Goal: Task Accomplishment & Management: Use online tool/utility

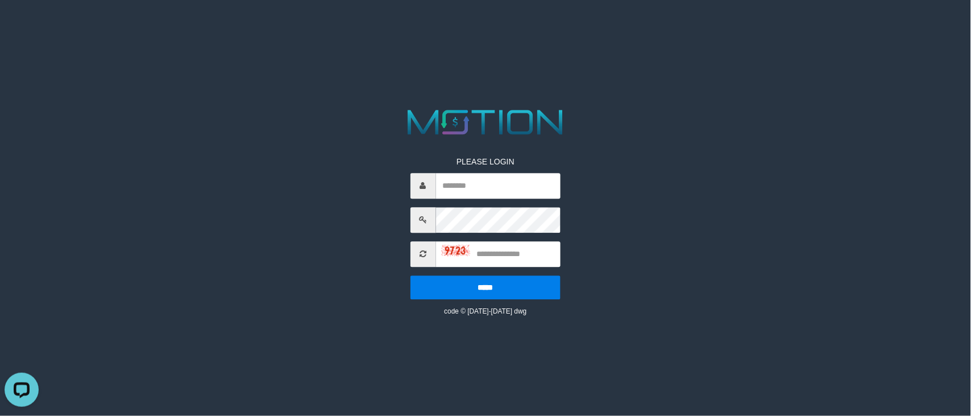
click at [368, 225] on div "PLEASE LOGIN ***** code © 2012-2018 dwg" at bounding box center [485, 210] width 503 height 211
click at [504, 197] on input "text" at bounding box center [498, 186] width 125 height 26
type input "**********"
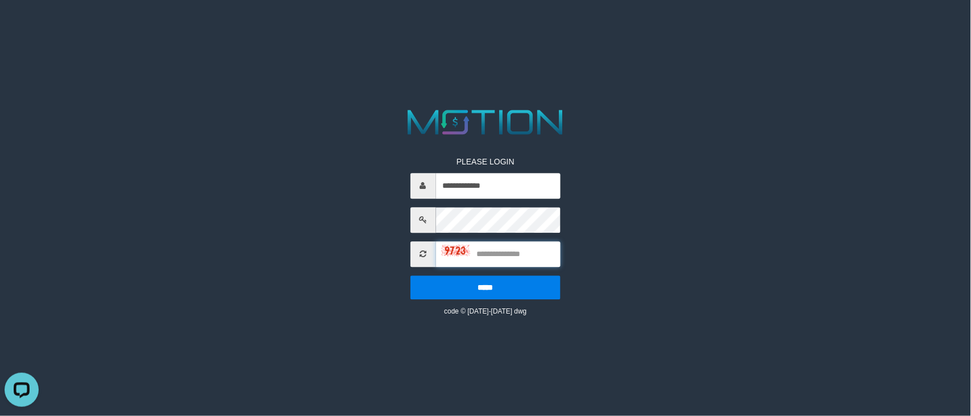
click at [498, 251] on input "text" at bounding box center [498, 254] width 125 height 26
type input "****"
click at [411, 275] on input "*****" at bounding box center [486, 287] width 151 height 24
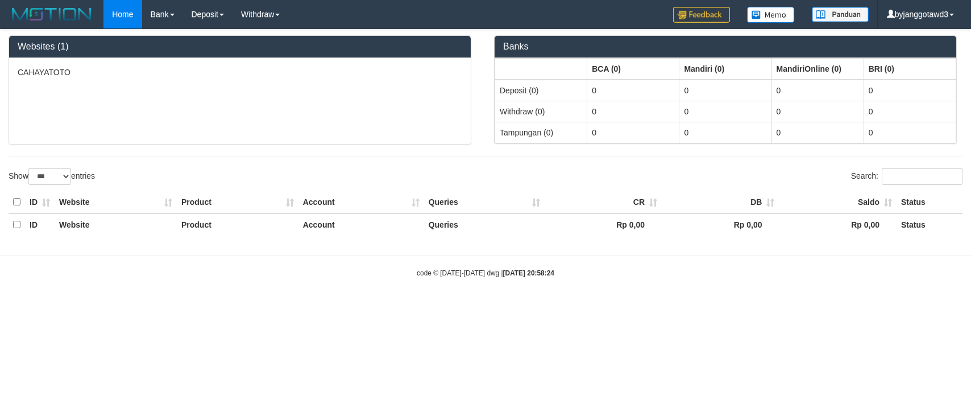
select select "***"
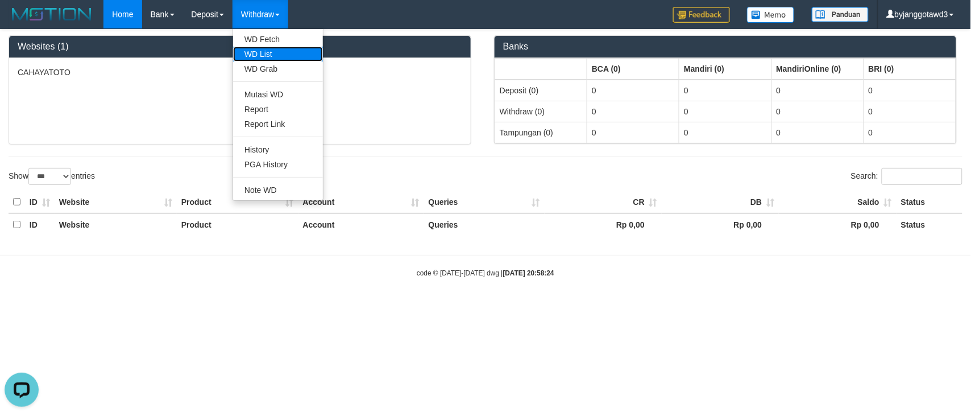
click at [256, 49] on link "WD List" at bounding box center [278, 54] width 90 height 15
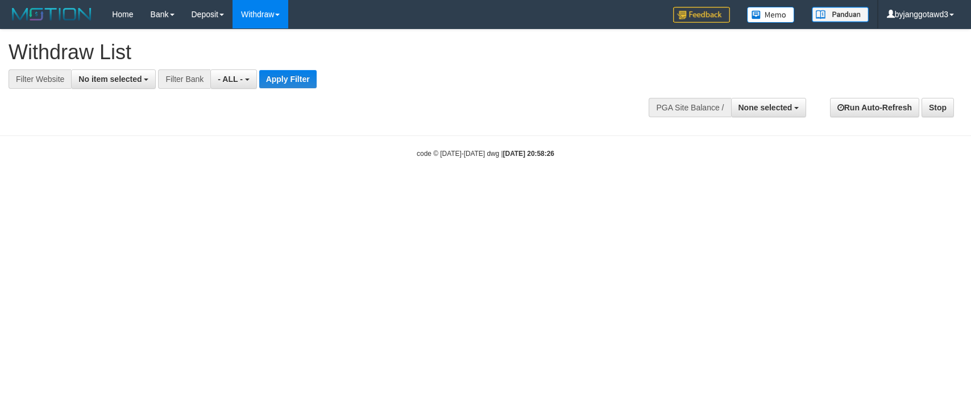
select select
click at [121, 86] on button "No item selected" at bounding box center [113, 78] width 85 height 19
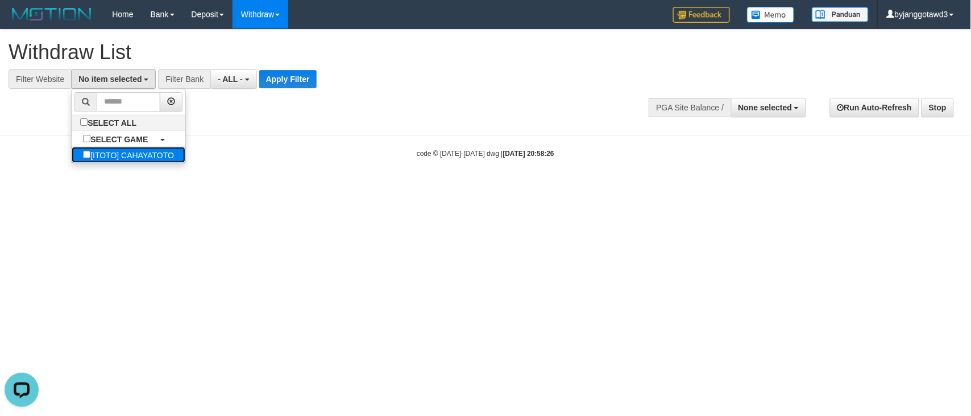
click at [131, 149] on label "[ITOTO] CAHAYATOTO" at bounding box center [129, 155] width 114 height 16
select select "****"
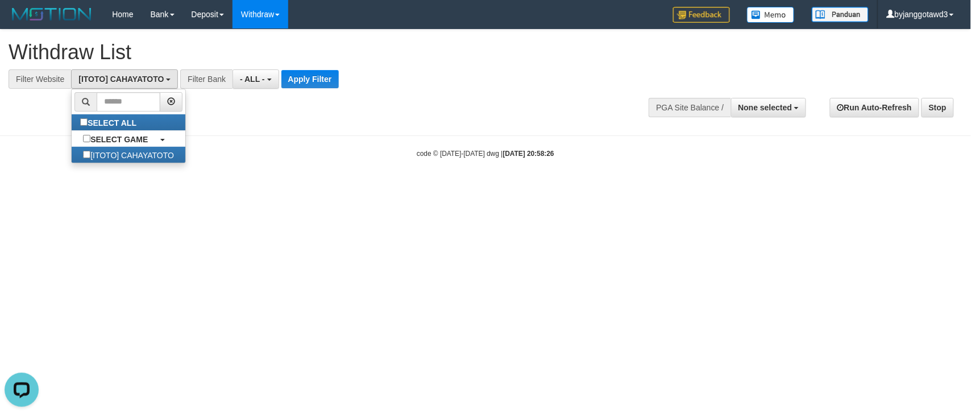
scroll to position [10, 0]
click at [254, 74] on button "- ALL -" at bounding box center [256, 78] width 46 height 19
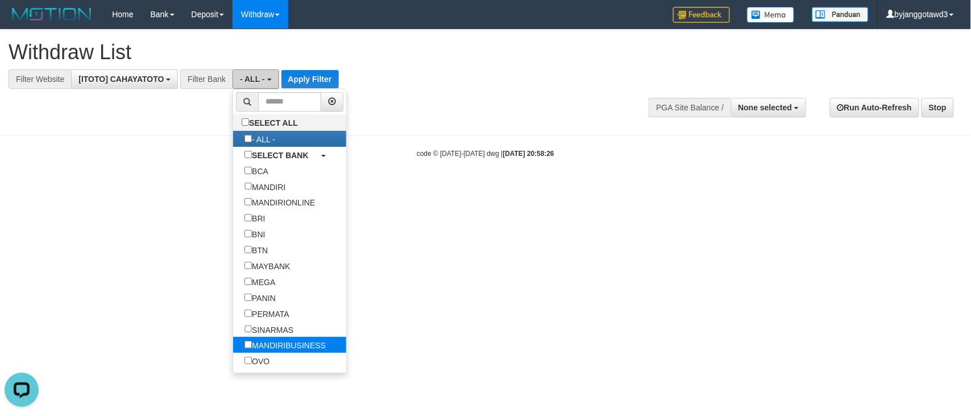
scroll to position [71, 0]
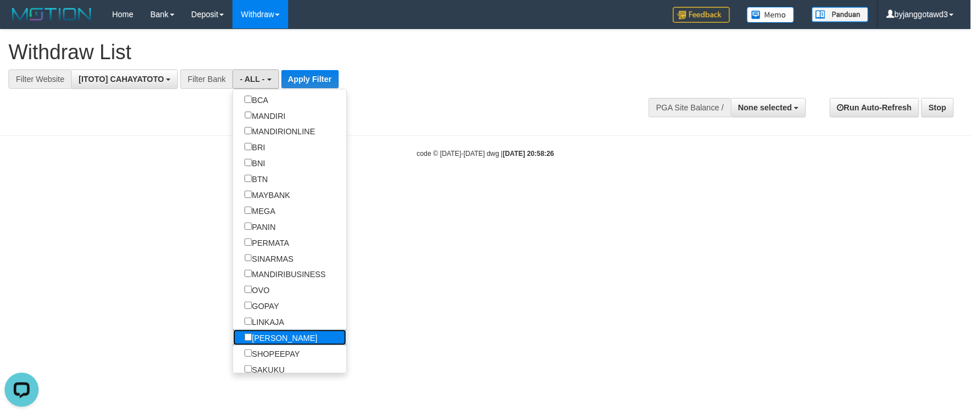
click at [282, 334] on label "DANA" at bounding box center [281, 337] width 96 height 16
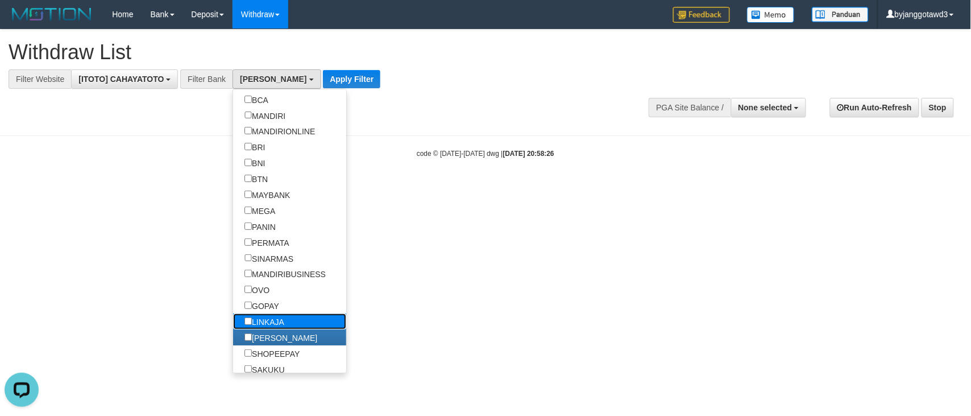
click at [282, 322] on label "LINKAJA" at bounding box center [264, 321] width 63 height 16
click at [284, 309] on label "GOPAY" at bounding box center [261, 305] width 57 height 16
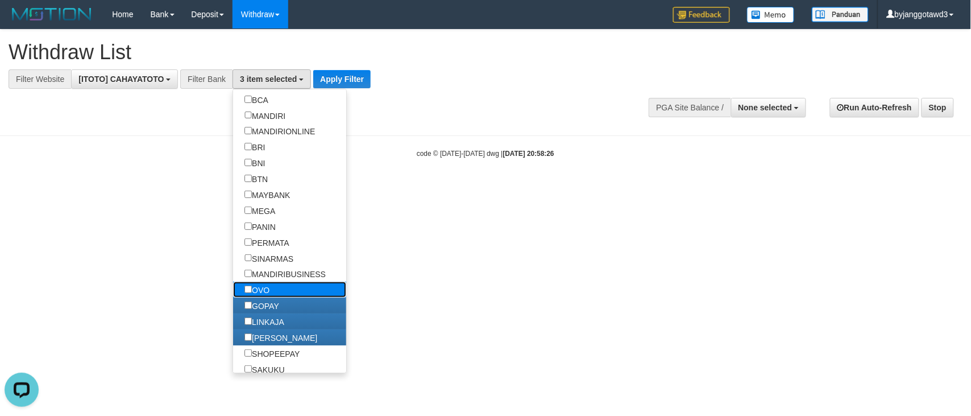
click at [284, 291] on link "OVO" at bounding box center [289, 289] width 113 height 16
click at [274, 288] on label "OVO" at bounding box center [257, 289] width 48 height 16
select select "***"
click at [356, 74] on button "Apply Filter" at bounding box center [341, 79] width 57 height 18
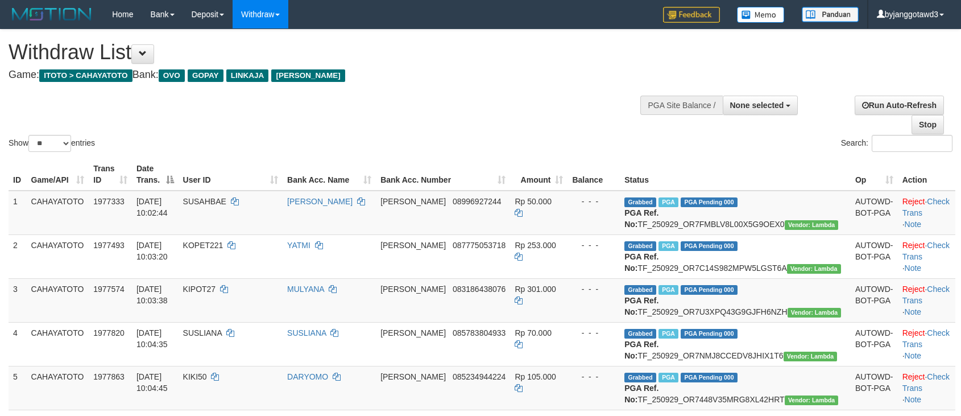
select select
drag, startPoint x: 61, startPoint y: 139, endPoint x: 57, endPoint y: 150, distance: 10.8
click at [61, 139] on select "** ** ** ***" at bounding box center [49, 143] width 43 height 17
select select "***"
click at [30, 135] on select "** ** ** ***" at bounding box center [49, 143] width 43 height 17
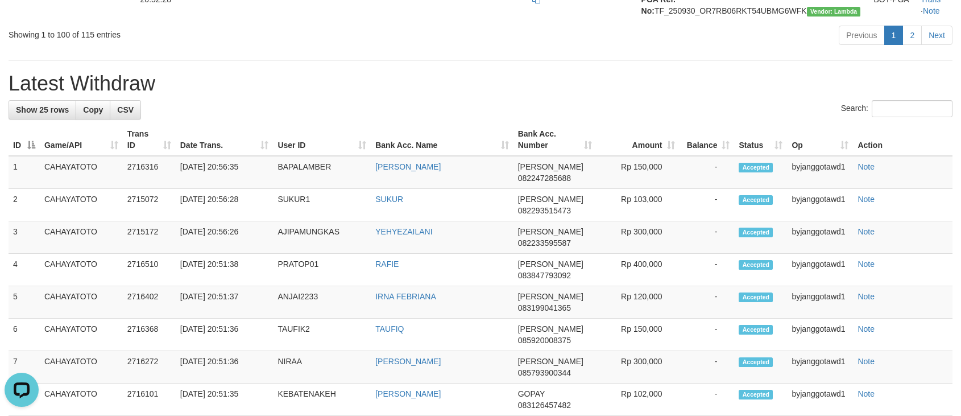
scroll to position [4549, 0]
copy td "HOKI1233"
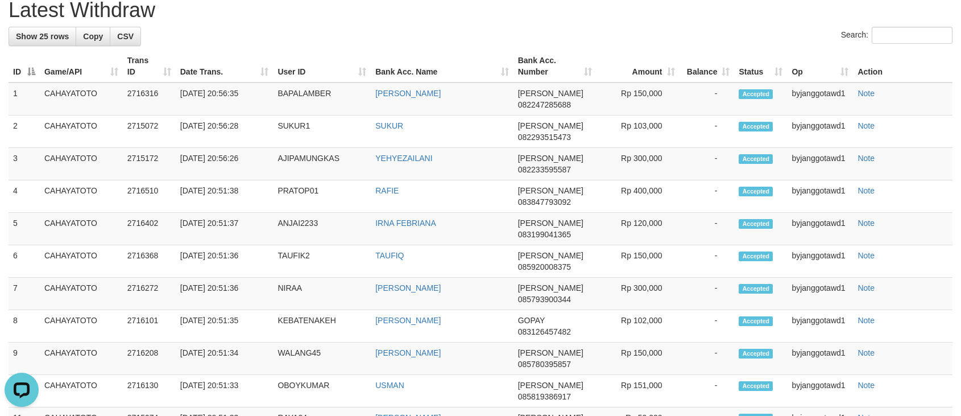
scroll to position [4691, 0]
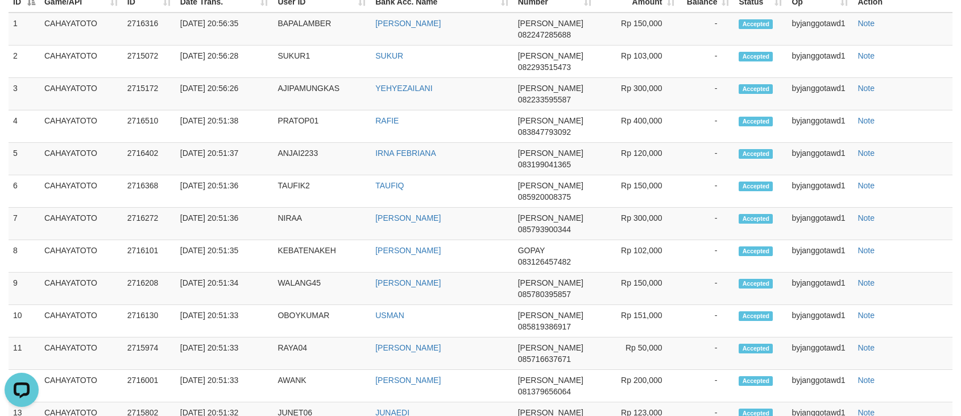
copy td "TF_250930_OR7MVH9VZHIA2MCNNQ9P"
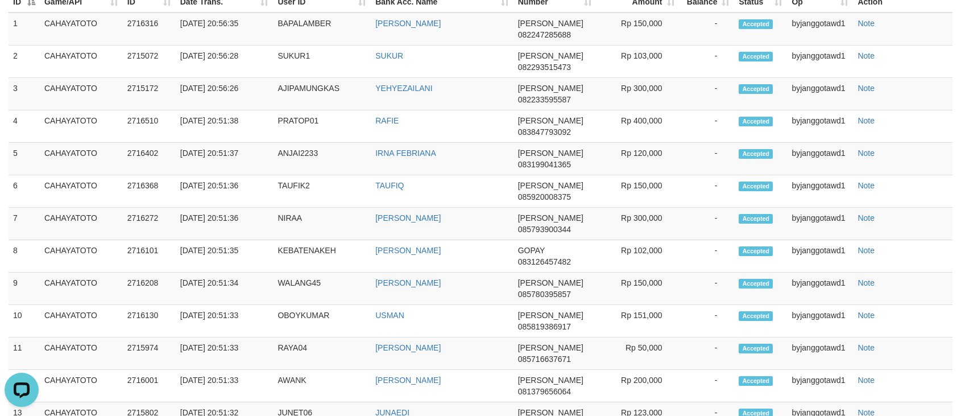
copy td "RADITAI"
copy td ":"
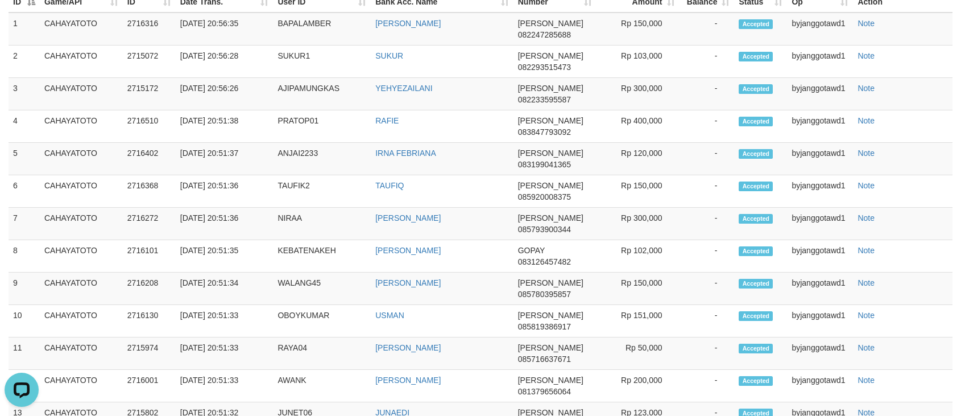
copy td "TF_250930_OR7UXIAVQU65SKMF0PD1"
copy td "WAHYUMUIN55"
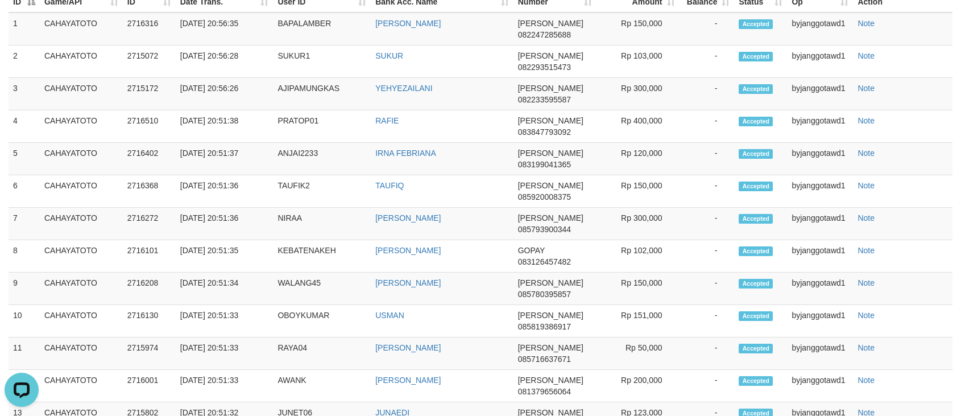
copy td "TF_250930_OR7JYOD9R3PO3DDKZ1V1"
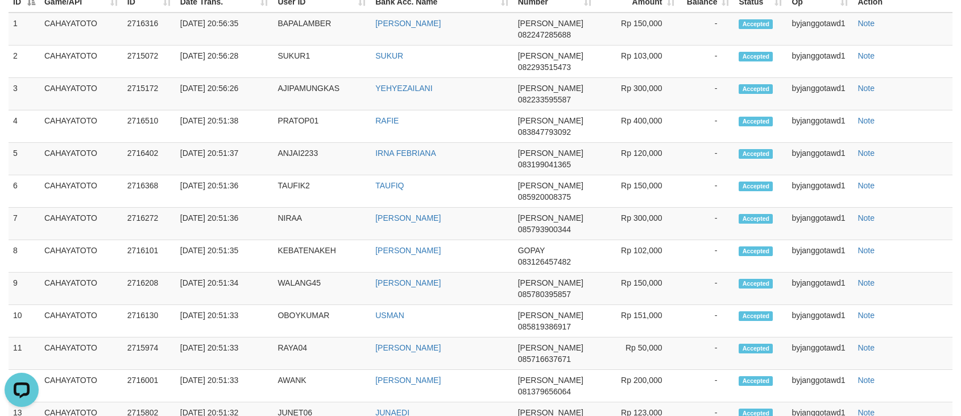
copy td "MELATA10"
copy td "TF_250930_OR7BLFZ3WX45CPZFD4W0"
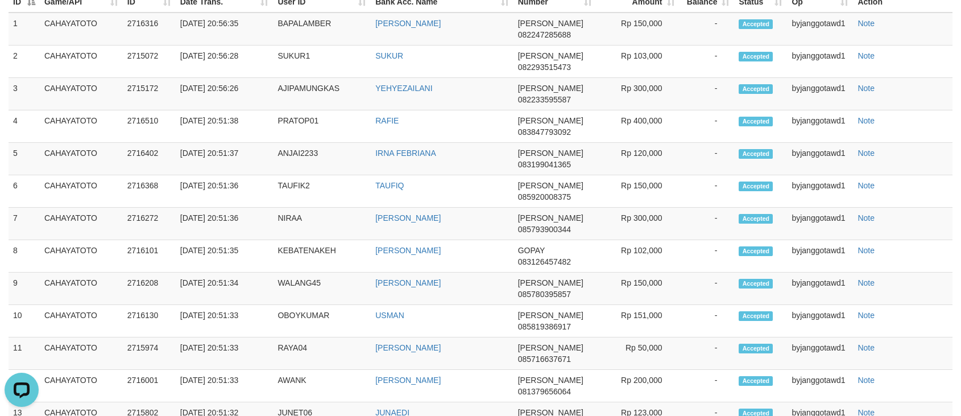
copy td "MANNN"
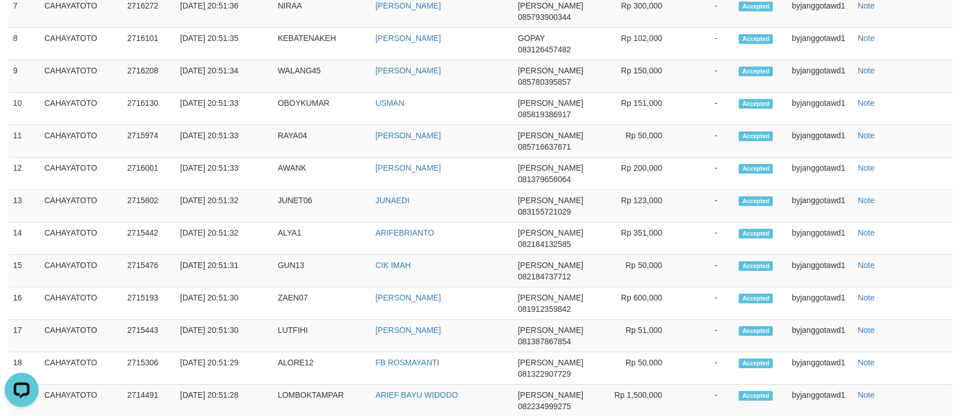
scroll to position [4904, 0]
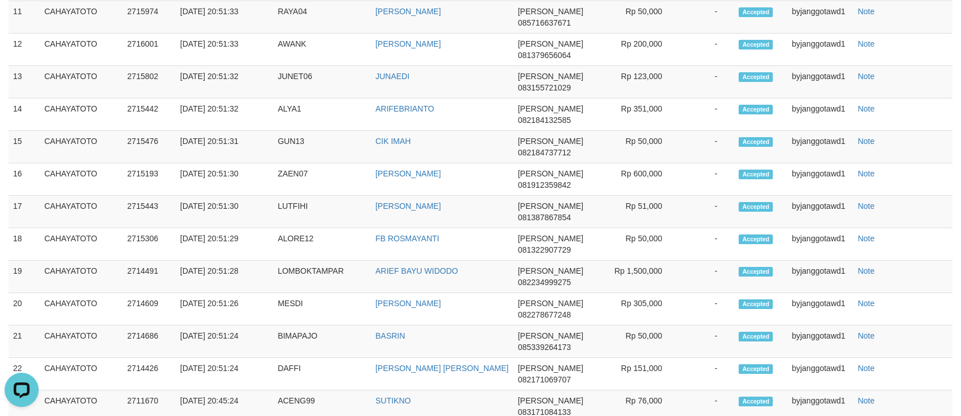
scroll to position [5047, 0]
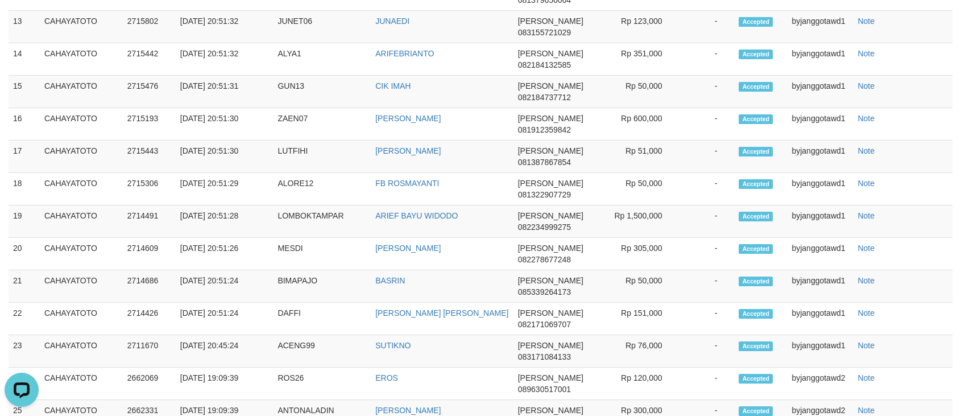
scroll to position [5118, 0]
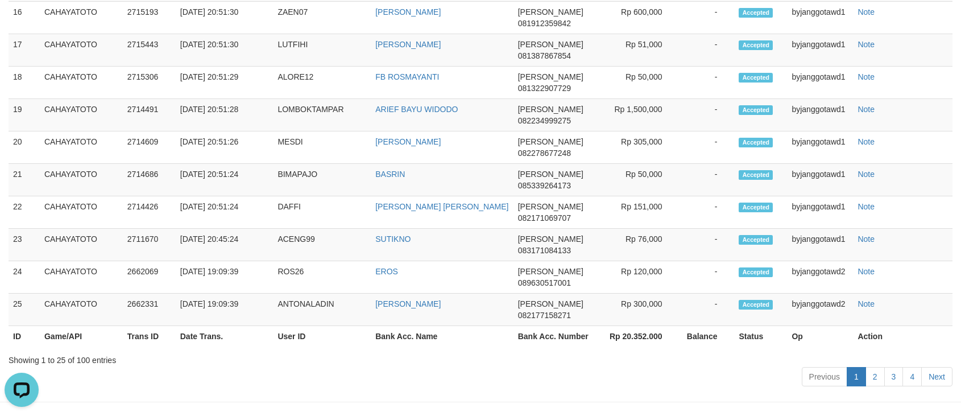
scroll to position [5260, 0]
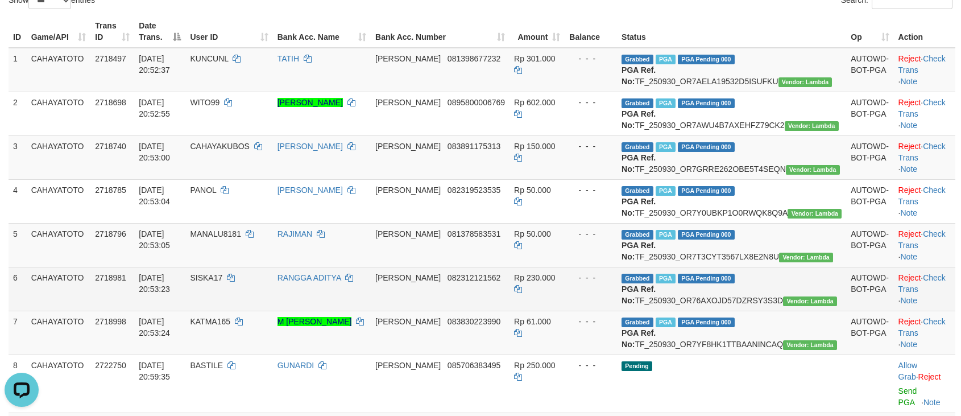
scroll to position [169, 0]
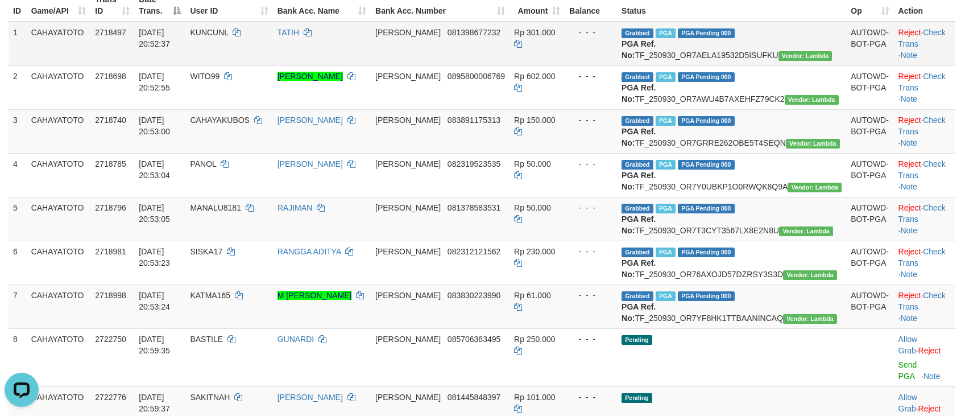
click at [228, 31] on span "KUNCUNL" at bounding box center [209, 32] width 38 height 9
click at [747, 66] on td "Grabbed PGA PGA Pending 000 {"status":"000","data":{"unique_id":"1609-2718497-2…" at bounding box center [731, 44] width 229 height 44
click at [749, 58] on td "Grabbed PGA PGA Pending 000 {"status":"000","data":{"unique_id":"1609-2718497-2…" at bounding box center [731, 44] width 229 height 44
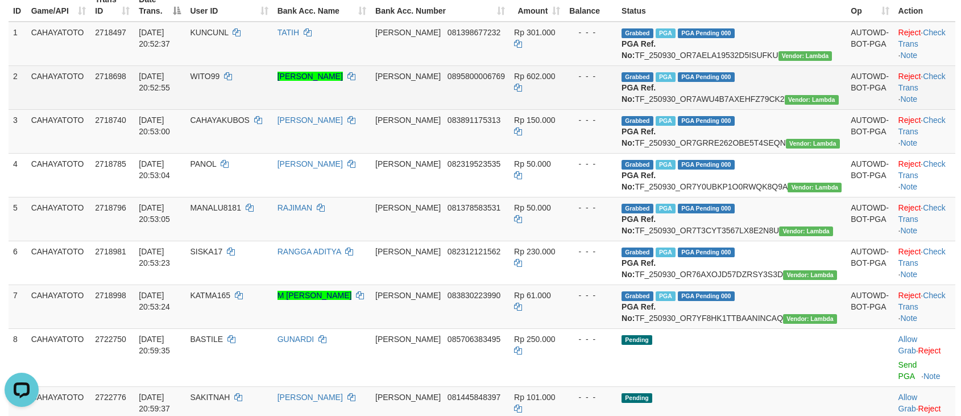
click at [219, 81] on span "WITO99" at bounding box center [205, 76] width 30 height 9
click at [766, 109] on td "Grabbed PGA PGA Pending 000 {"status":"000","data":{"unique_id":"1609-2718698-2…" at bounding box center [731, 87] width 229 height 44
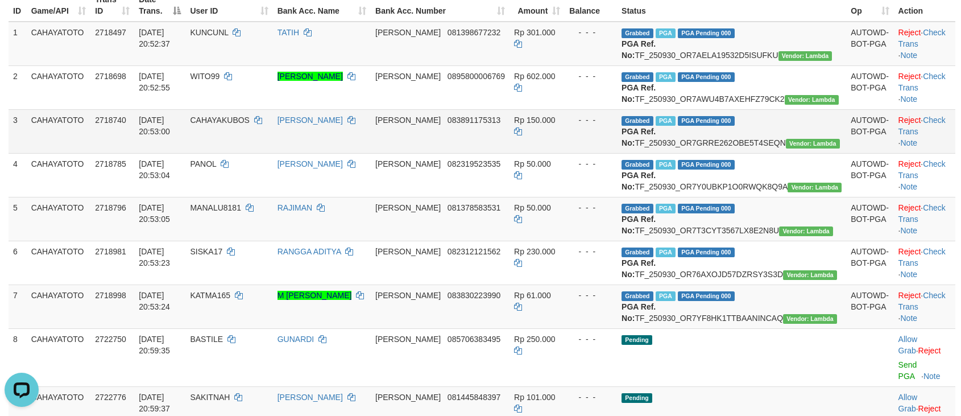
click at [250, 125] on span "CAHAYAKUBOS" at bounding box center [220, 119] width 60 height 9
click at [694, 153] on td "Grabbed PGA PGA Pending 000 {"status":"000","data":{"unique_id":"1609-2718740-2…" at bounding box center [731, 131] width 229 height 44
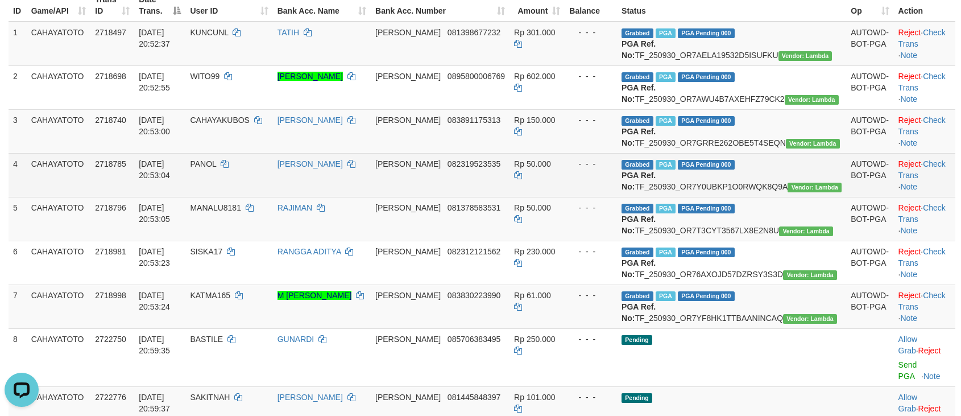
click at [216, 168] on span "PANOL" at bounding box center [203, 163] width 26 height 9
click at [751, 197] on td "Grabbed PGA PGA Pending 000 {"status":"000","data":{"unique_id":"1609-2718785-2…" at bounding box center [731, 175] width 229 height 44
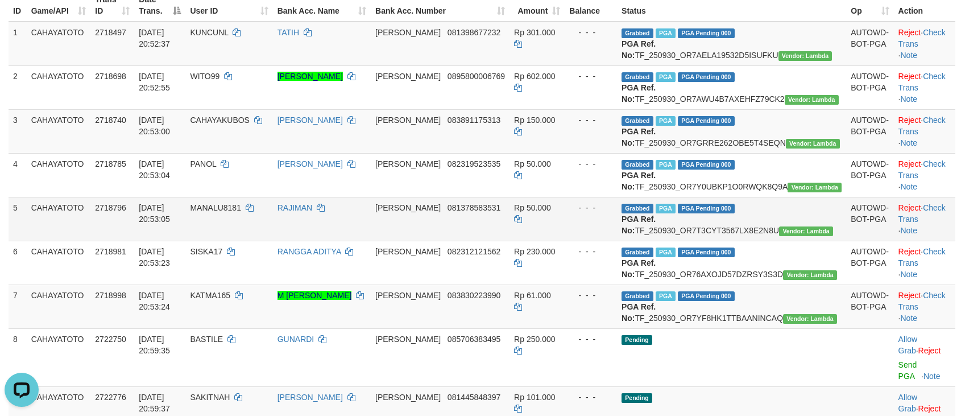
click at [241, 212] on span "MANALU8181" at bounding box center [215, 207] width 51 height 9
click at [714, 241] on td "Grabbed PGA PGA Pending 000 {"status":"000","data":{"unique_id":"1609-2718796-2…" at bounding box center [731, 219] width 229 height 44
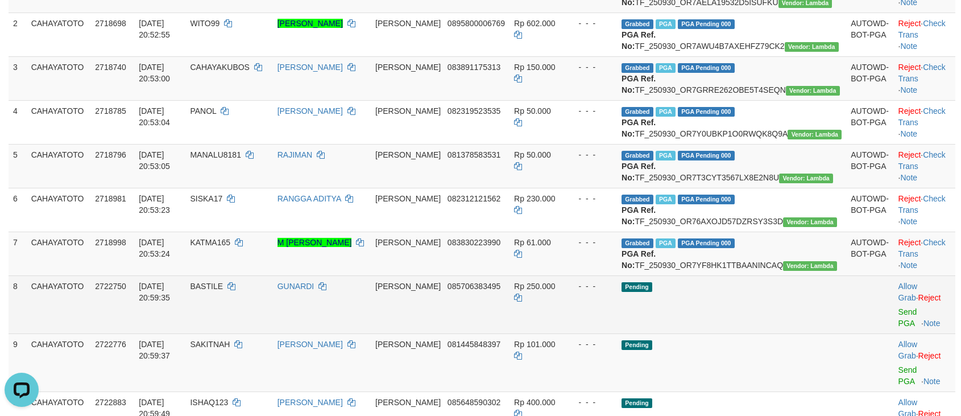
scroll to position [311, 0]
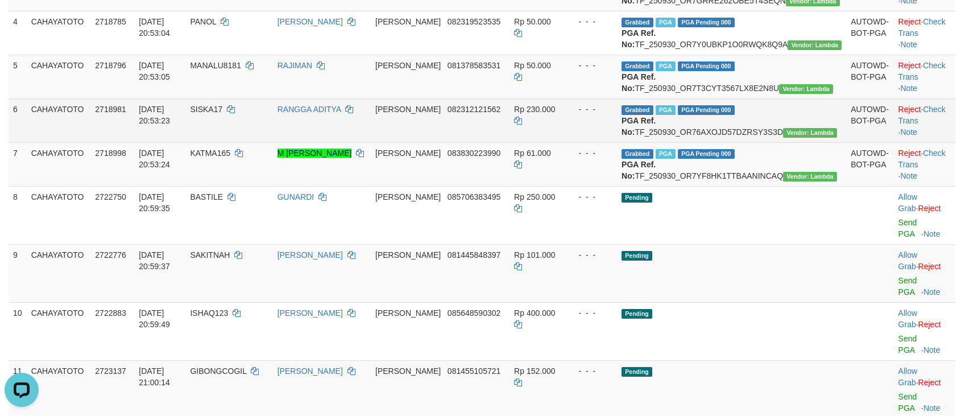
click at [250, 142] on td "SISKA17" at bounding box center [228, 120] width 87 height 44
click at [248, 142] on td "SISKA17" at bounding box center [228, 120] width 87 height 44
drag, startPoint x: 734, startPoint y: 178, endPoint x: 734, endPoint y: 190, distance: 12.5
click at [734, 142] on td "Grabbed PGA PGA Pending 000 {"status":"000","data":{"unique_id":"1609-2718981-2…" at bounding box center [731, 120] width 229 height 44
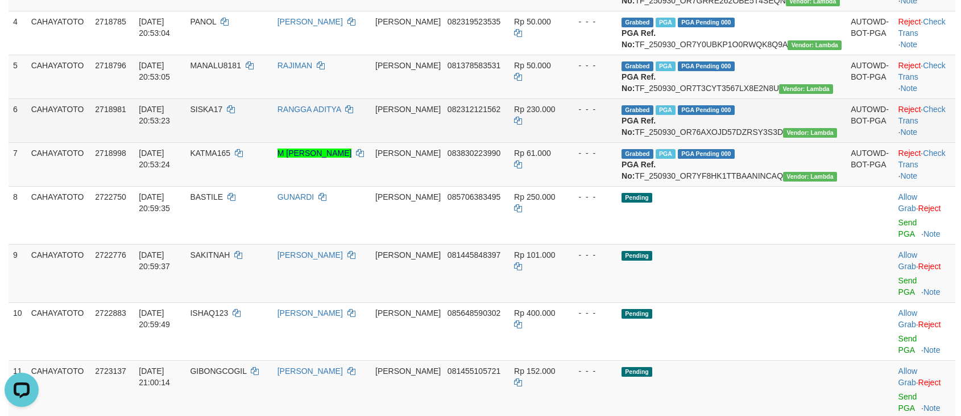
click at [734, 142] on td "Grabbed PGA PGA Pending 000 {"status":"000","data":{"unique_id":"1609-2718981-2…" at bounding box center [731, 120] width 229 height 44
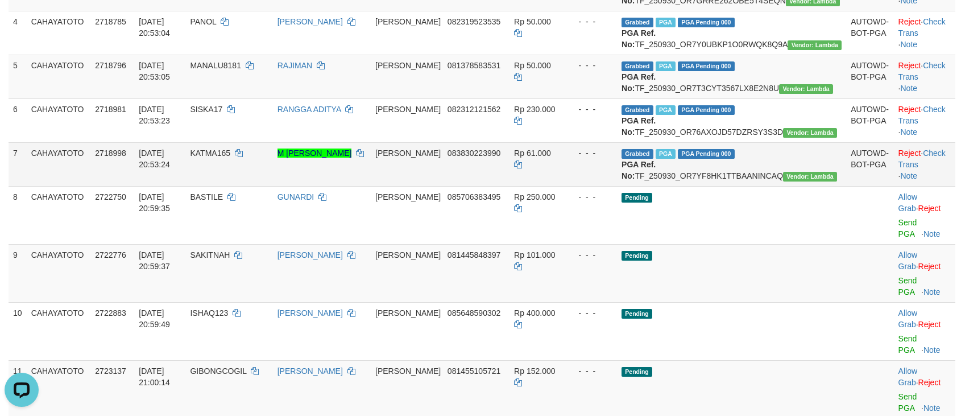
click at [246, 186] on td "KATMA165" at bounding box center [228, 164] width 87 height 44
click at [247, 186] on td "KATMA165" at bounding box center [228, 164] width 87 height 44
click at [780, 186] on td "Grabbed PGA PGA Pending 000 {"status":"000","data":{"unique_id":"1609-2718998-2…" at bounding box center [731, 164] width 229 height 44
drag, startPoint x: 794, startPoint y: 225, endPoint x: 956, endPoint y: 281, distance: 171.0
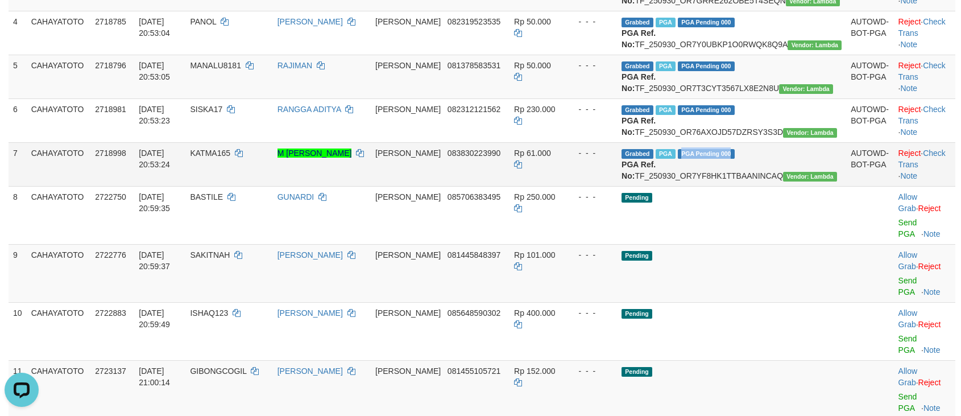
click at [814, 186] on td "Grabbed PGA PGA Pending 000 {"status":"000","data":{"unique_id":"1609-2718998-2…" at bounding box center [731, 164] width 229 height 44
